Goal: Obtain resource: Obtain resource

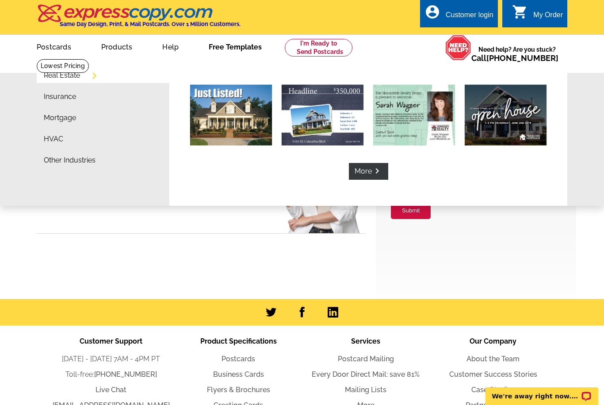
click at [221, 46] on link "Free Templates" at bounding box center [234, 46] width 81 height 21
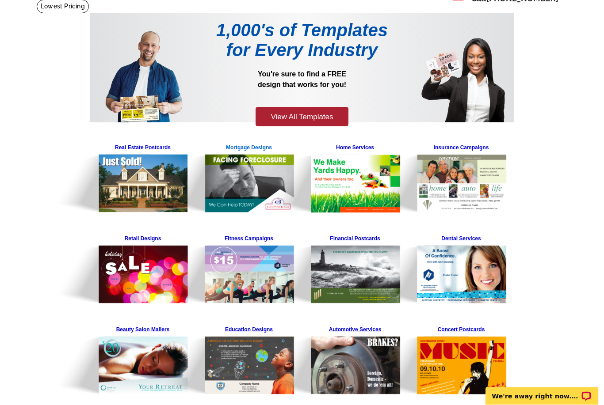
scroll to position [46, 0]
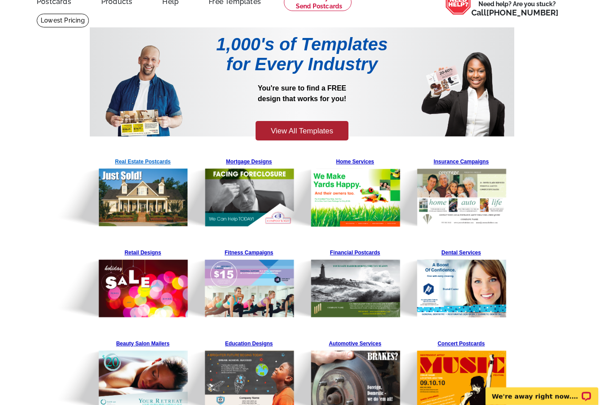
click at [153, 164] on img at bounding box center [120, 191] width 135 height 72
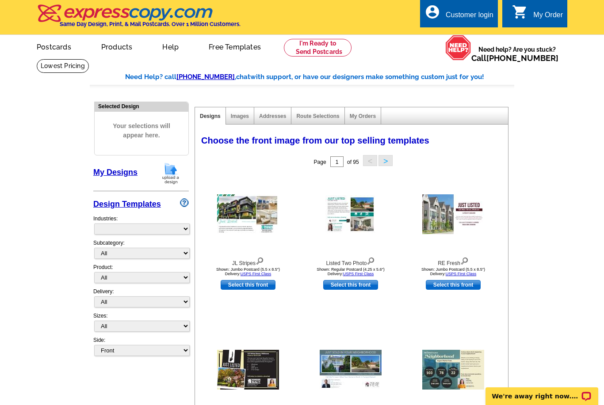
select select "785"
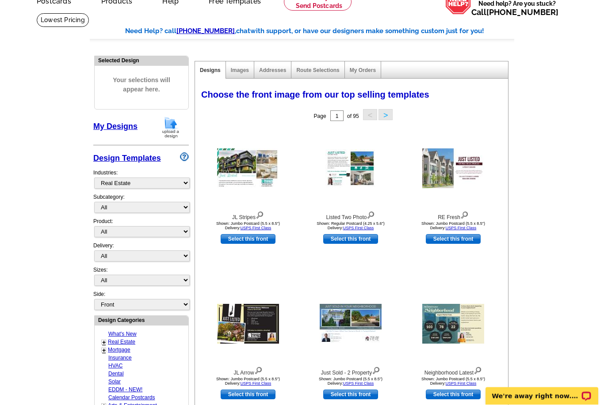
scroll to position [61, 0]
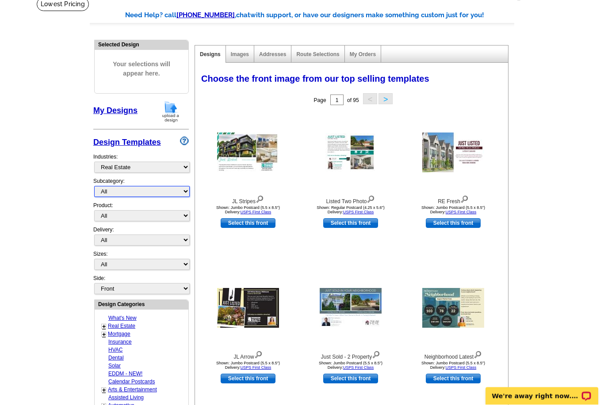
click at [117, 194] on select "All RE/MAX® Referrals [PERSON_NAME]® Berkshire Hathaway Home Services Century 2…" at bounding box center [141, 191] width 95 height 11
select select "807"
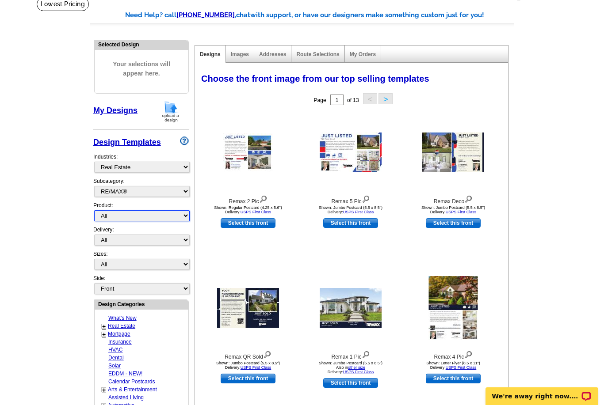
click at [161, 215] on select "All Postcards Letters and flyers Business Cards Door Hangers Greeting Cards" at bounding box center [141, 215] width 95 height 11
select select "1"
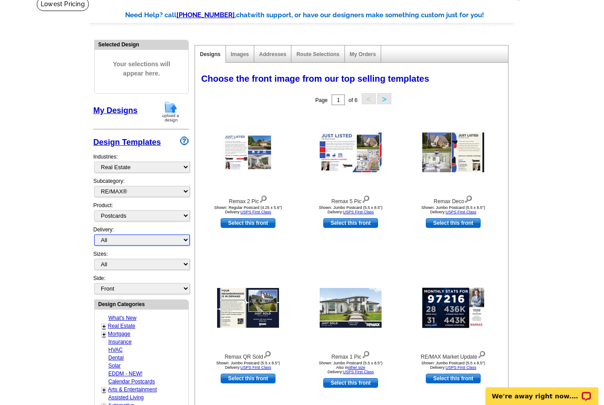
click at [128, 236] on select "All First Class Mail Shipped to Me EDDM Save 66% on Postage" at bounding box center [141, 240] width 95 height 11
select select "1"
click at [121, 259] on select "All Jumbo Postcard (5.5" x 8.5") Regular Postcard (4.25" x 5.6") Panoramic Post…" at bounding box center [141, 264] width 95 height 11
select select "1"
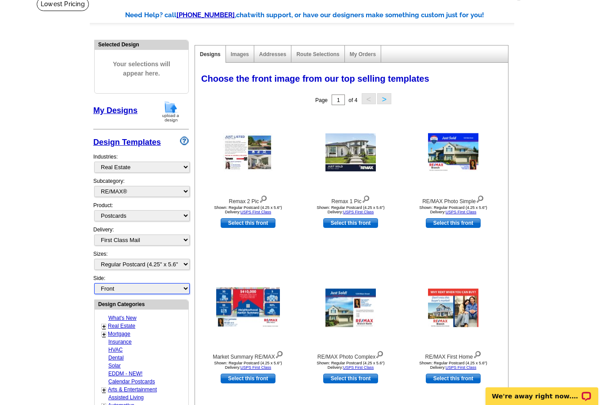
click at [171, 284] on select "Front Back" at bounding box center [141, 288] width 95 height 11
select select "front"
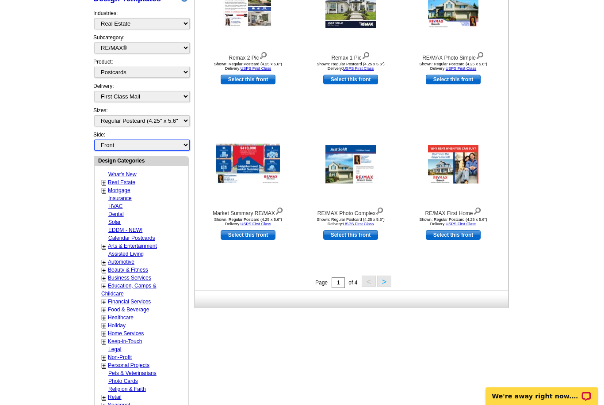
scroll to position [205, 0]
click at [243, 160] on img at bounding box center [248, 165] width 64 height 41
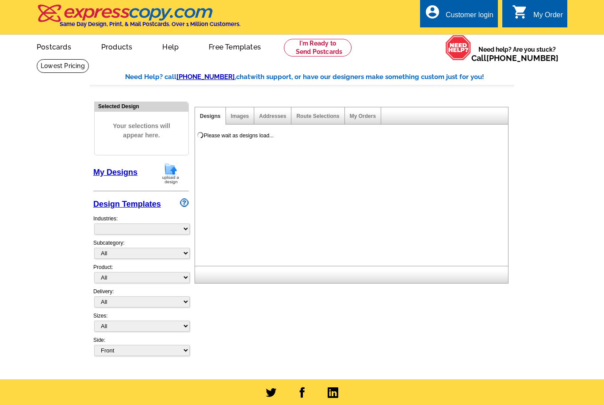
select select "785"
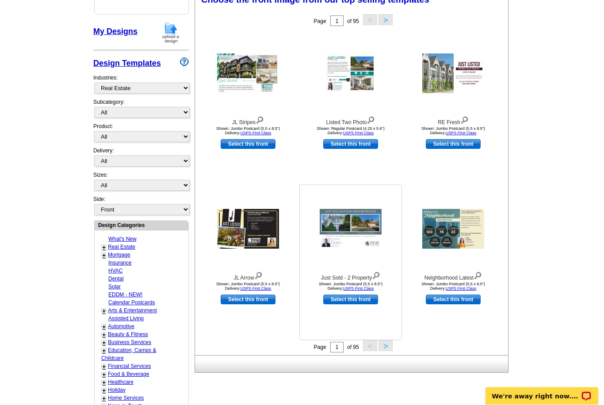
scroll to position [182, 0]
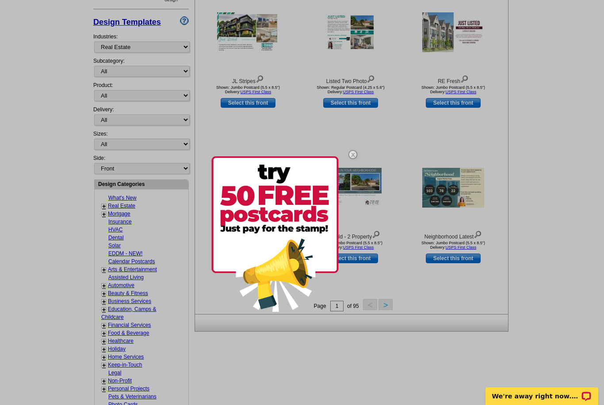
click at [457, 195] on div at bounding box center [302, 202] width 604 height 405
click at [355, 153] on img at bounding box center [353, 155] width 26 height 26
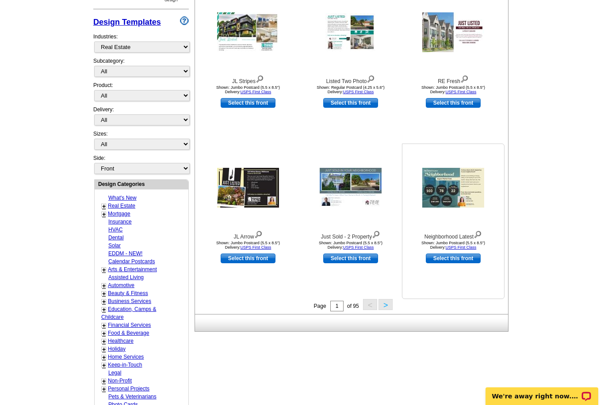
click at [454, 194] on img at bounding box center [453, 188] width 62 height 40
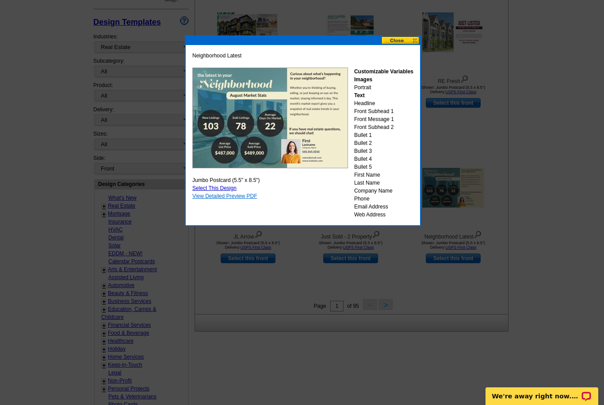
click at [227, 198] on link "View Detailed Preview PDF" at bounding box center [224, 196] width 65 height 6
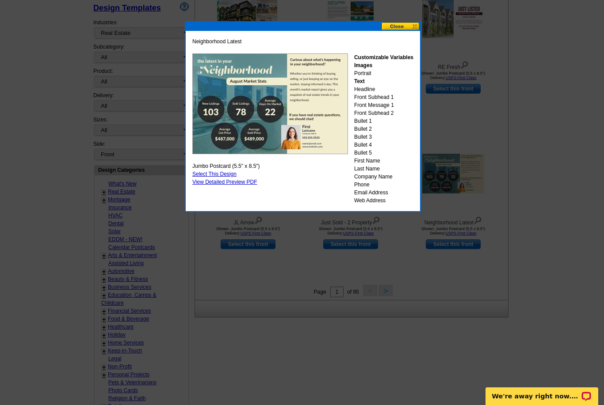
click at [403, 26] on button at bounding box center [400, 26] width 39 height 8
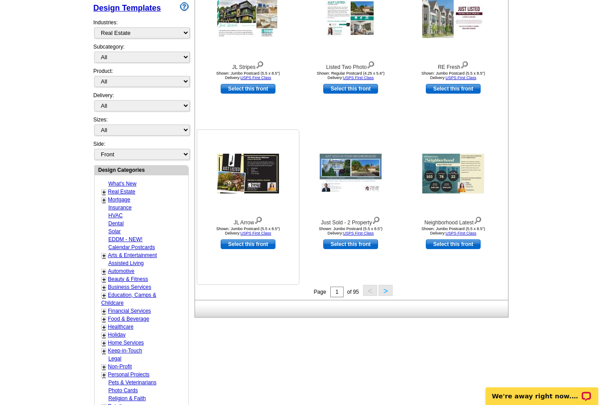
click at [260, 173] on img at bounding box center [248, 174] width 62 height 40
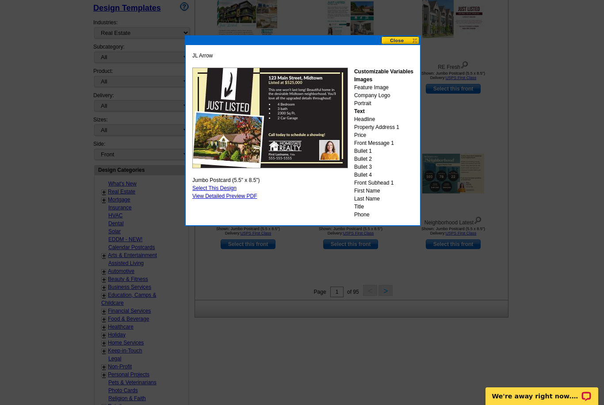
click at [398, 38] on button at bounding box center [400, 40] width 39 height 8
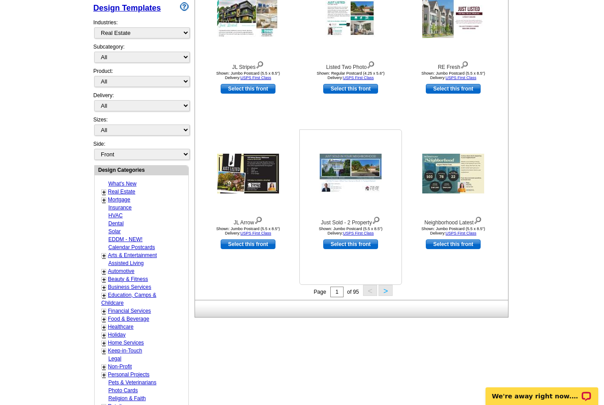
click at [335, 164] on img at bounding box center [351, 174] width 62 height 40
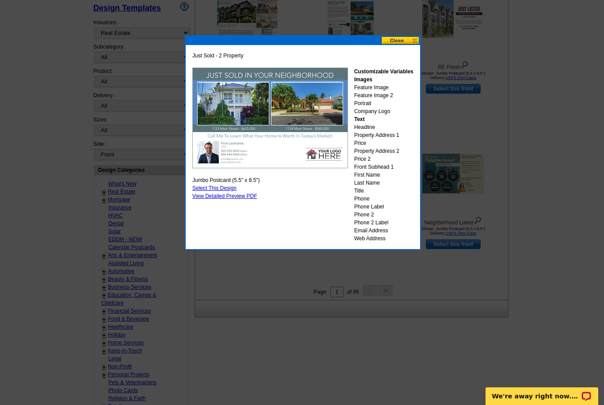
click at [399, 33] on div at bounding box center [302, 104] width 604 height 601
click at [396, 39] on button at bounding box center [400, 40] width 39 height 8
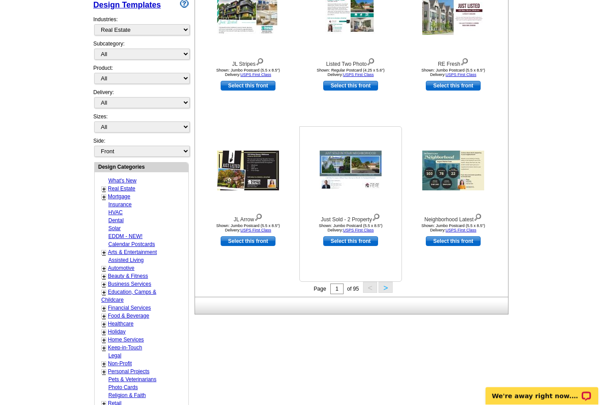
scroll to position [199, 0]
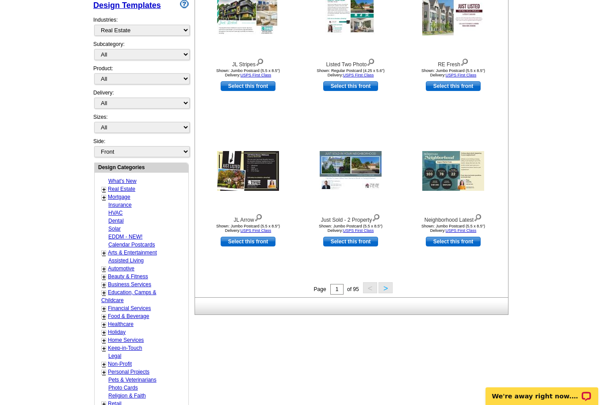
click at [387, 289] on button ">" at bounding box center [385, 287] width 14 height 11
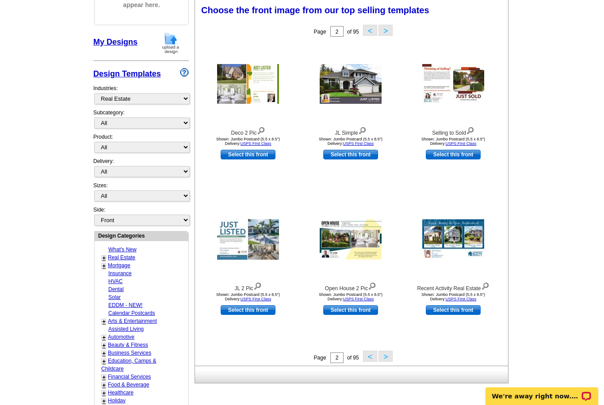
scroll to position [129, 0]
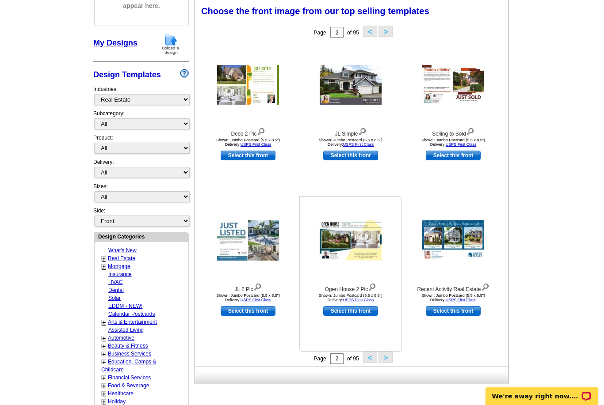
click at [342, 238] on img at bounding box center [351, 241] width 62 height 40
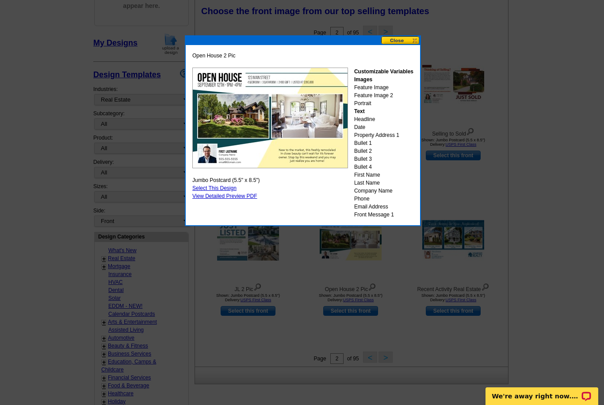
click at [549, 127] on div at bounding box center [302, 138] width 604 height 535
click at [399, 40] on button at bounding box center [400, 40] width 39 height 8
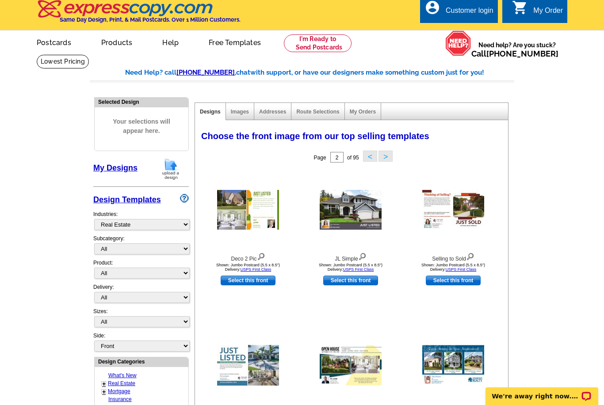
scroll to position [0, 0]
